Goal: Task Accomplishment & Management: Use online tool/utility

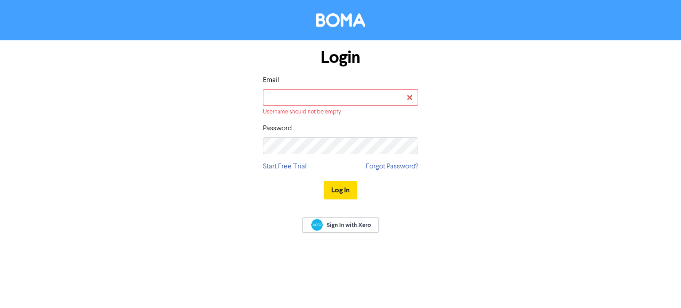
type input "[EMAIL_ADDRESS][PERSON_NAME][DOMAIN_NAME]"
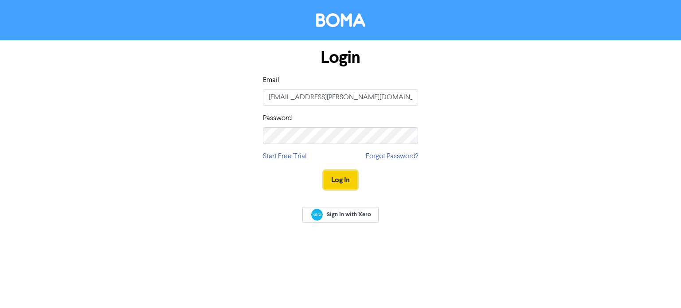
click at [344, 180] on button "Log In" at bounding box center [341, 180] width 34 height 19
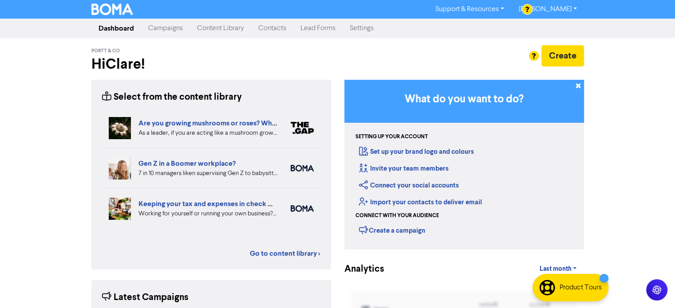
click at [173, 28] on link "Campaigns" at bounding box center [165, 29] width 49 height 18
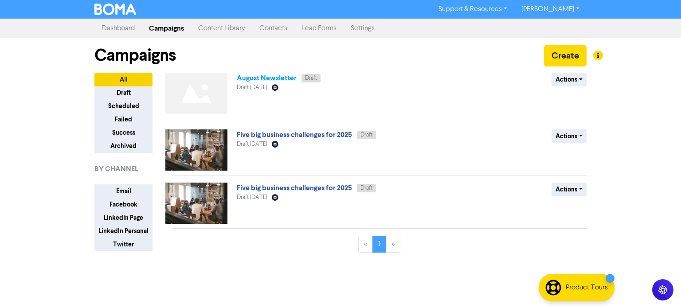
click at [263, 80] on link "August Newsletter" at bounding box center [267, 78] width 60 height 9
